Goal: Information Seeking & Learning: Check status

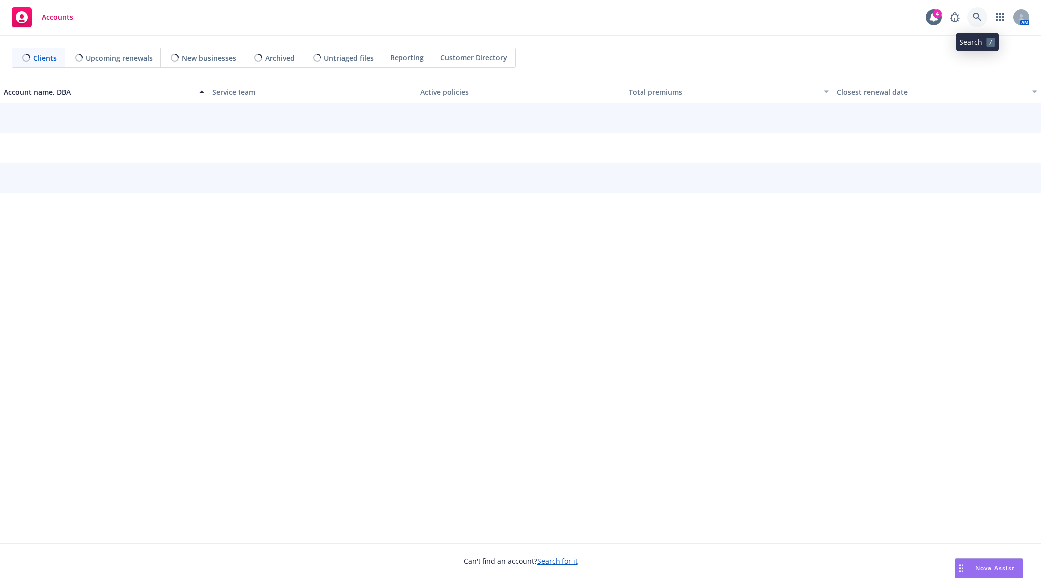
click at [980, 17] on icon at bounding box center [977, 17] width 9 height 9
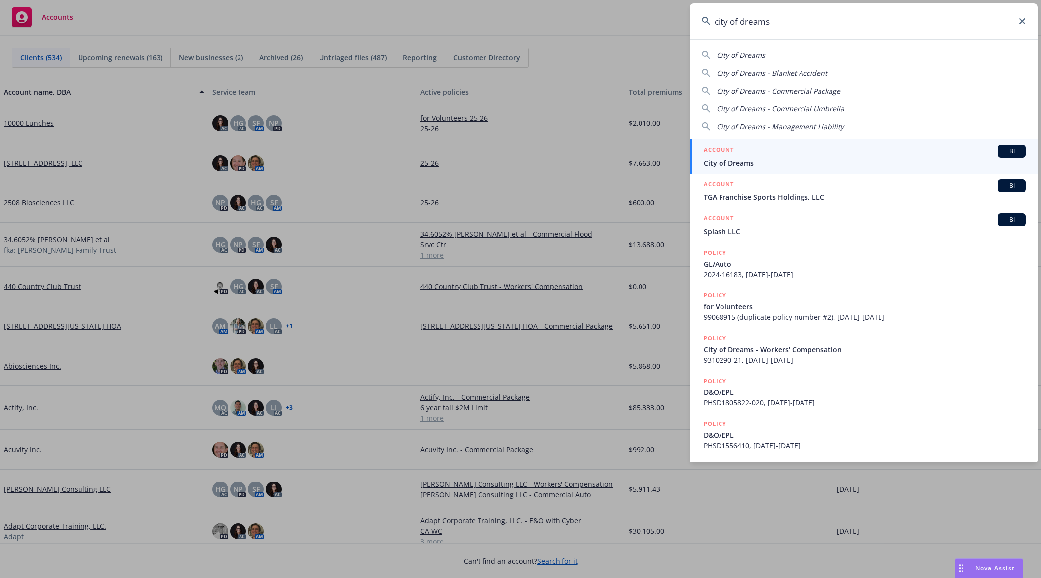
type input "city of dreams"
click at [809, 147] on div "ACCOUNT BI" at bounding box center [865, 151] width 322 height 13
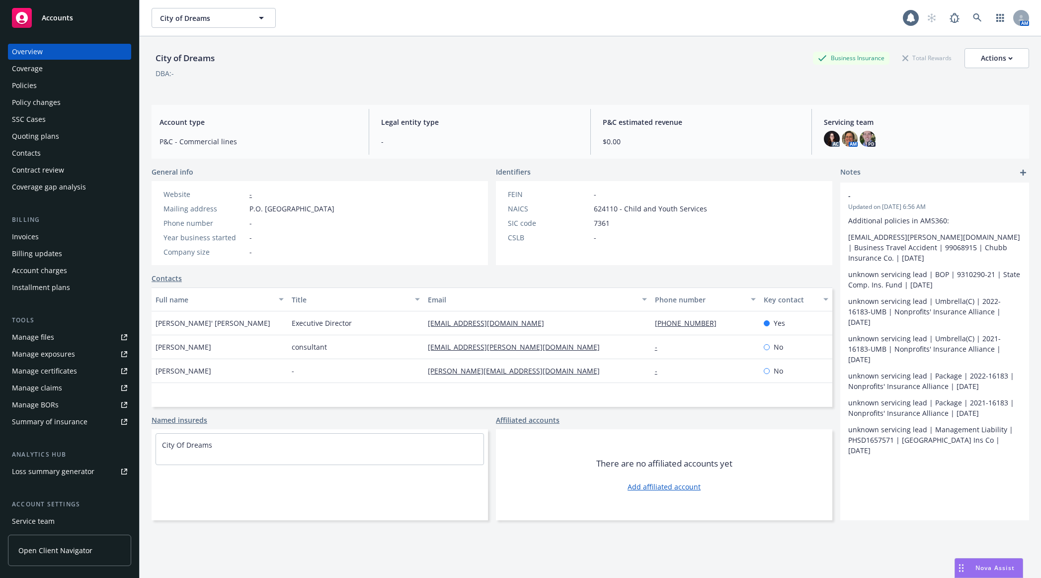
click at [84, 84] on div "Policies" at bounding box center [69, 86] width 115 height 16
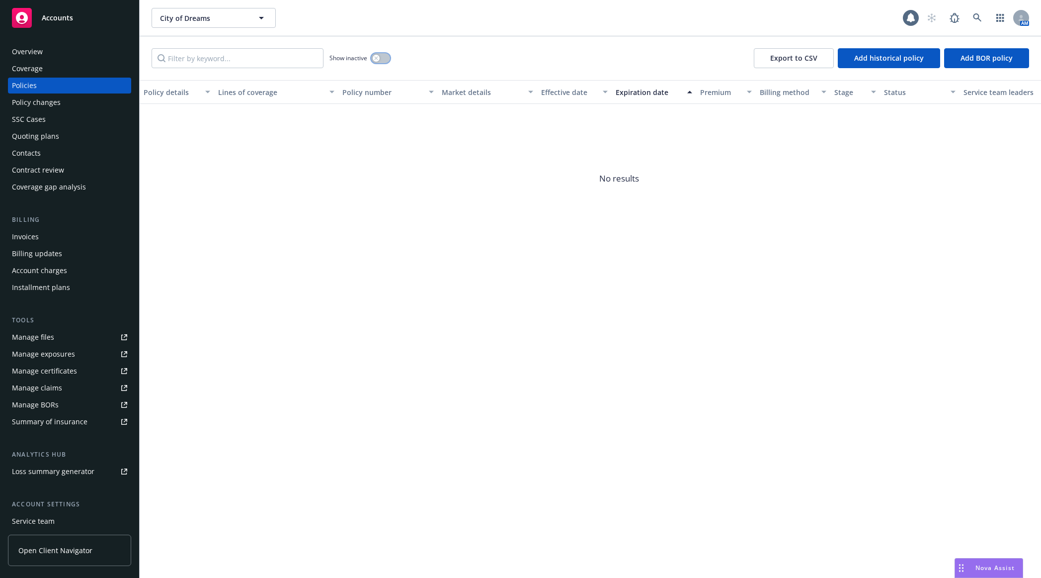
click at [382, 58] on button "button" at bounding box center [380, 58] width 19 height 10
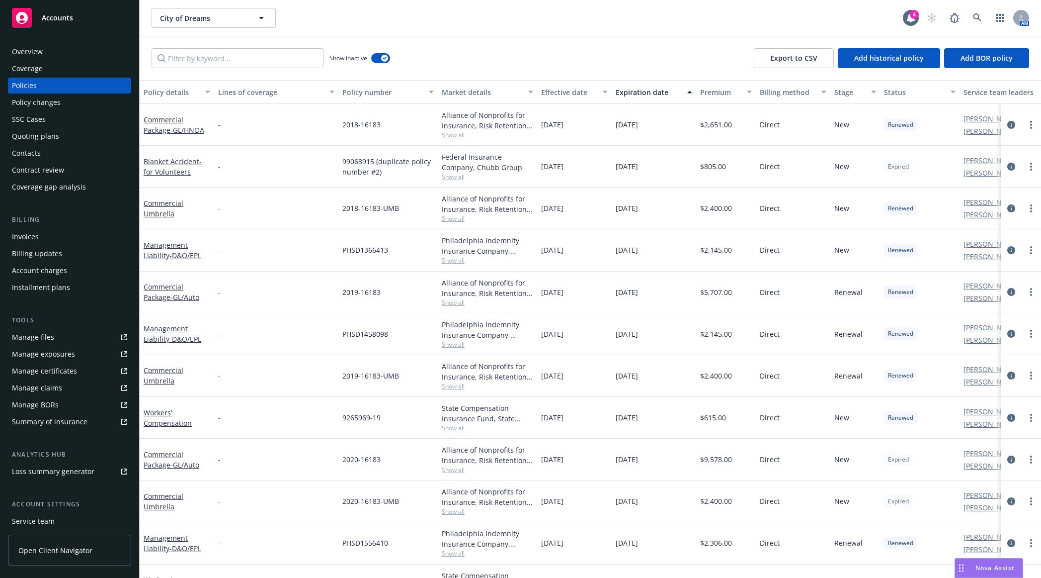
click at [667, 93] on div "Expiration date" at bounding box center [649, 92] width 66 height 10
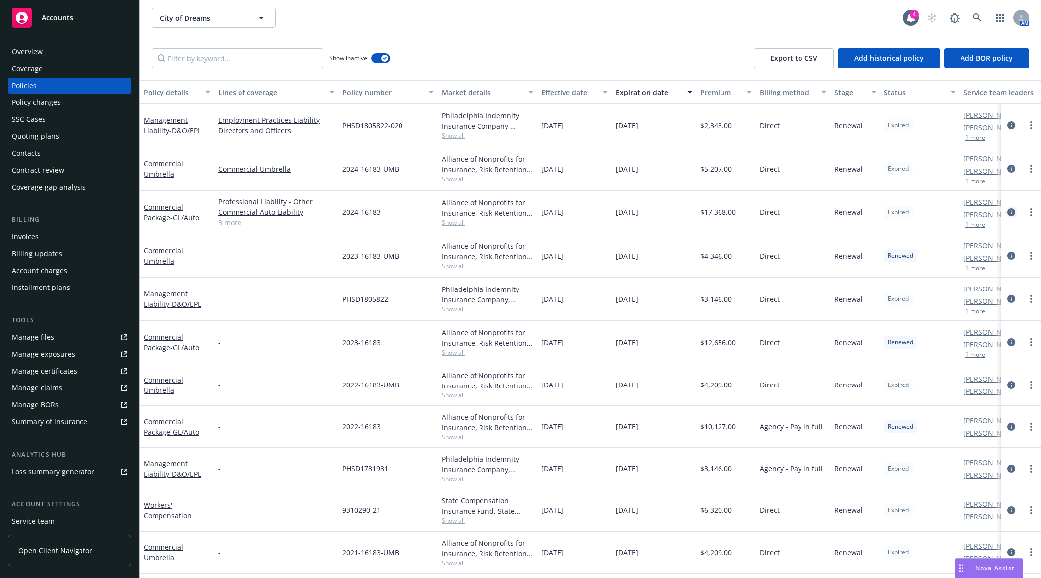
click at [1008, 212] on icon "circleInformation" at bounding box center [1012, 212] width 8 height 8
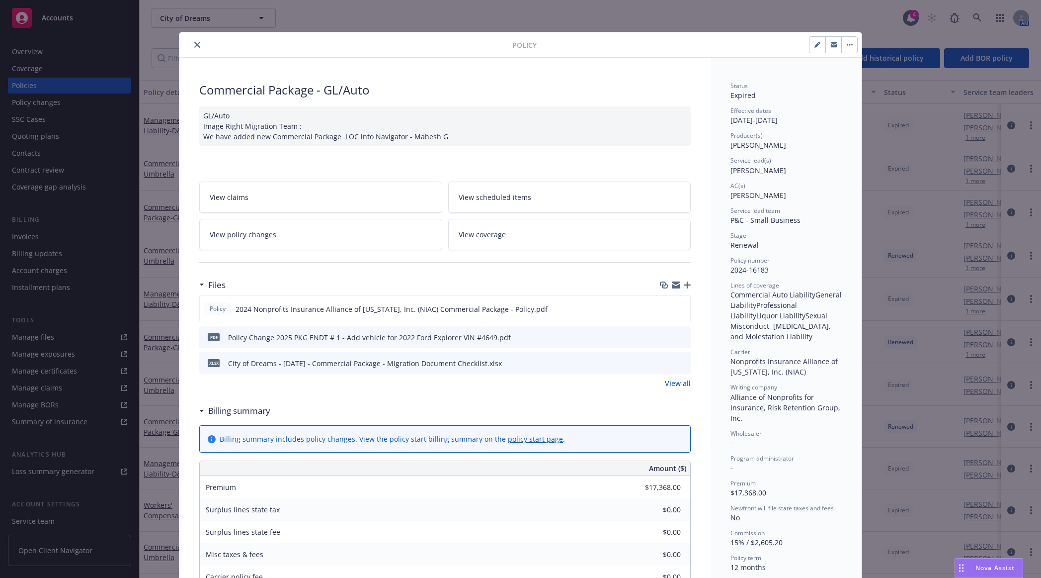
scroll to position [50, 0]
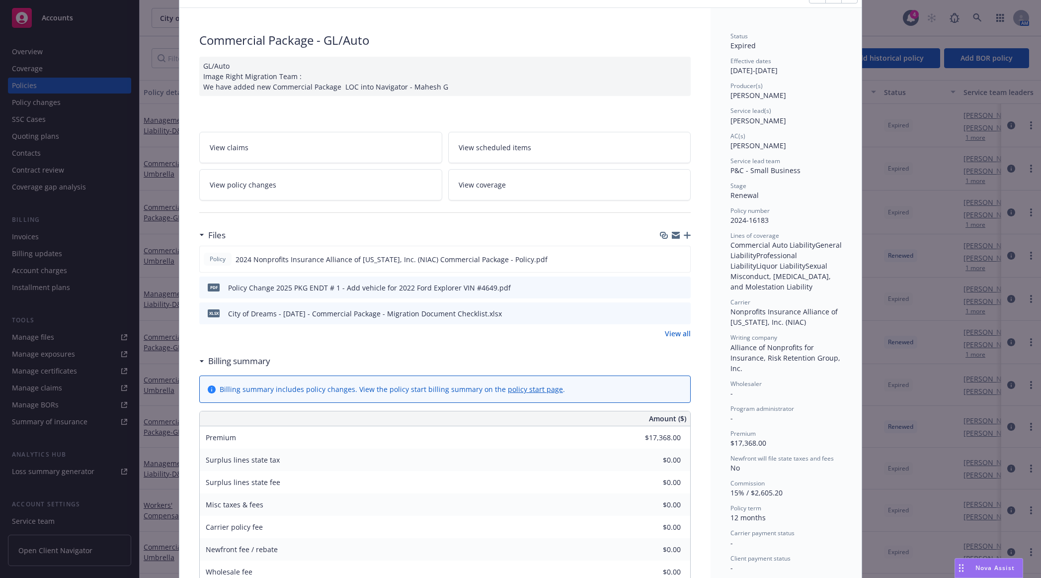
click at [679, 285] on icon "preview file" at bounding box center [681, 286] width 9 height 7
click at [370, 183] on link "View policy changes" at bounding box center [320, 184] width 243 height 31
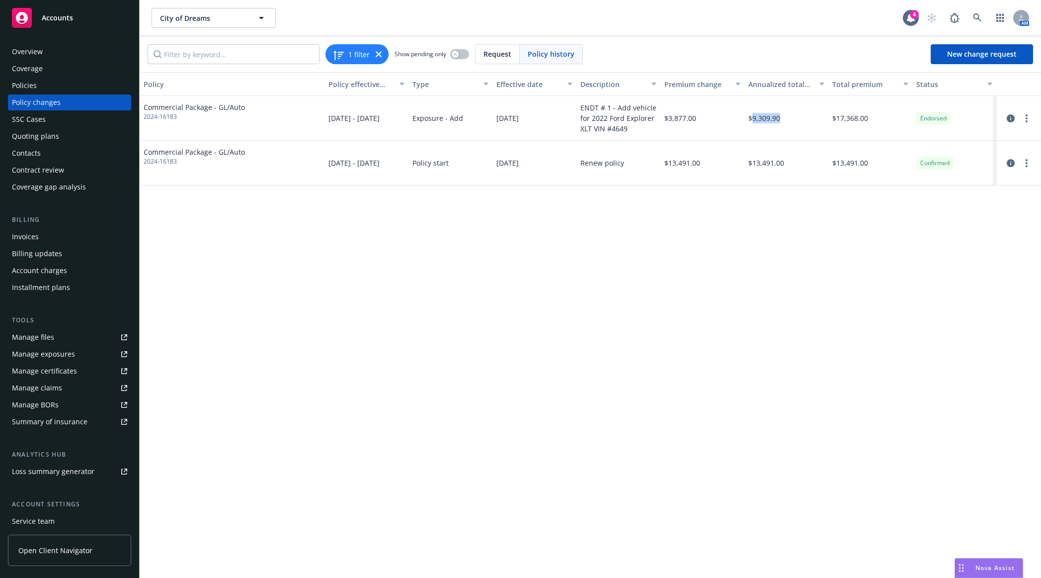
drag, startPoint x: 794, startPoint y: 114, endPoint x: 745, endPoint y: 121, distance: 50.2
click at [750, 121] on div "$9,309.90" at bounding box center [787, 118] width 84 height 45
click at [769, 125] on div "$9,309.90" at bounding box center [787, 118] width 84 height 45
